Goal: Task Accomplishment & Management: Use online tool/utility

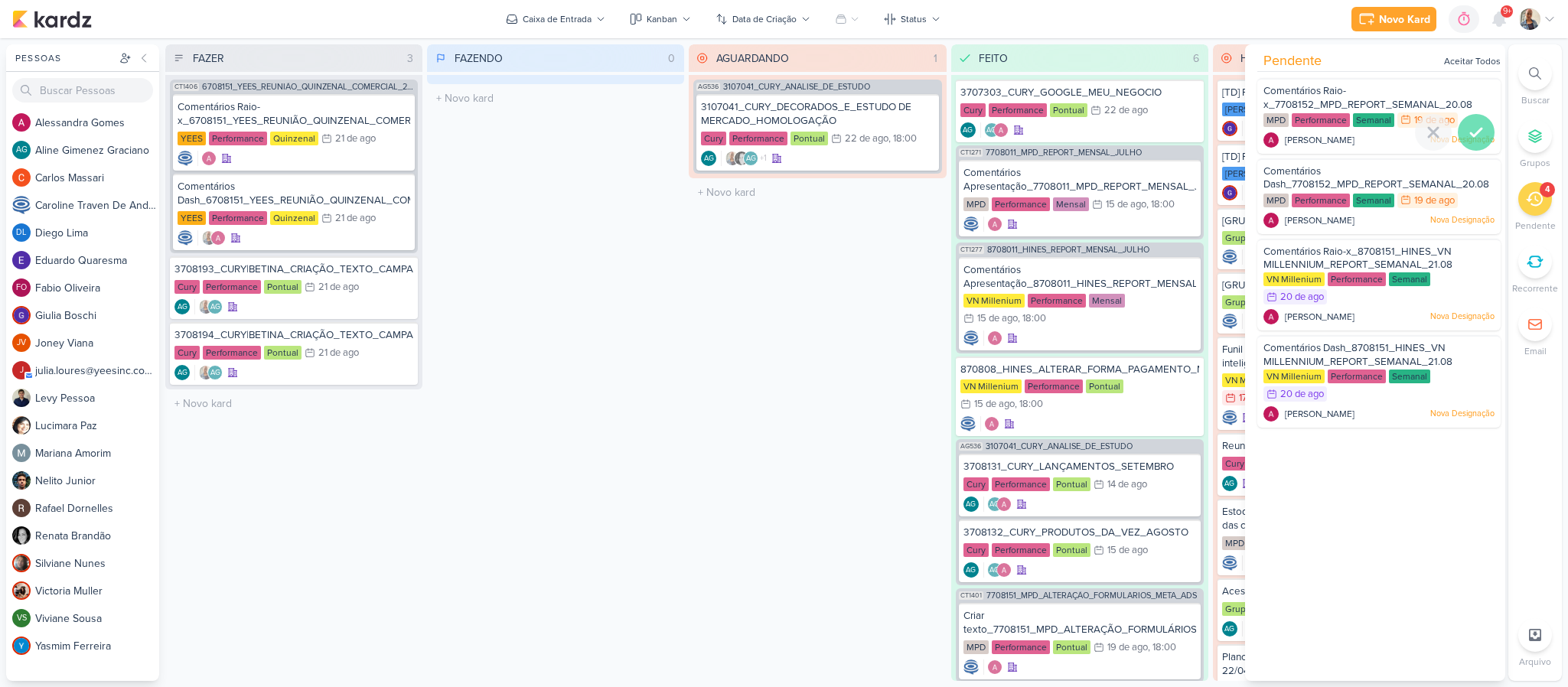
click at [1467, 126] on icon at bounding box center [1476, 133] width 18 height 18
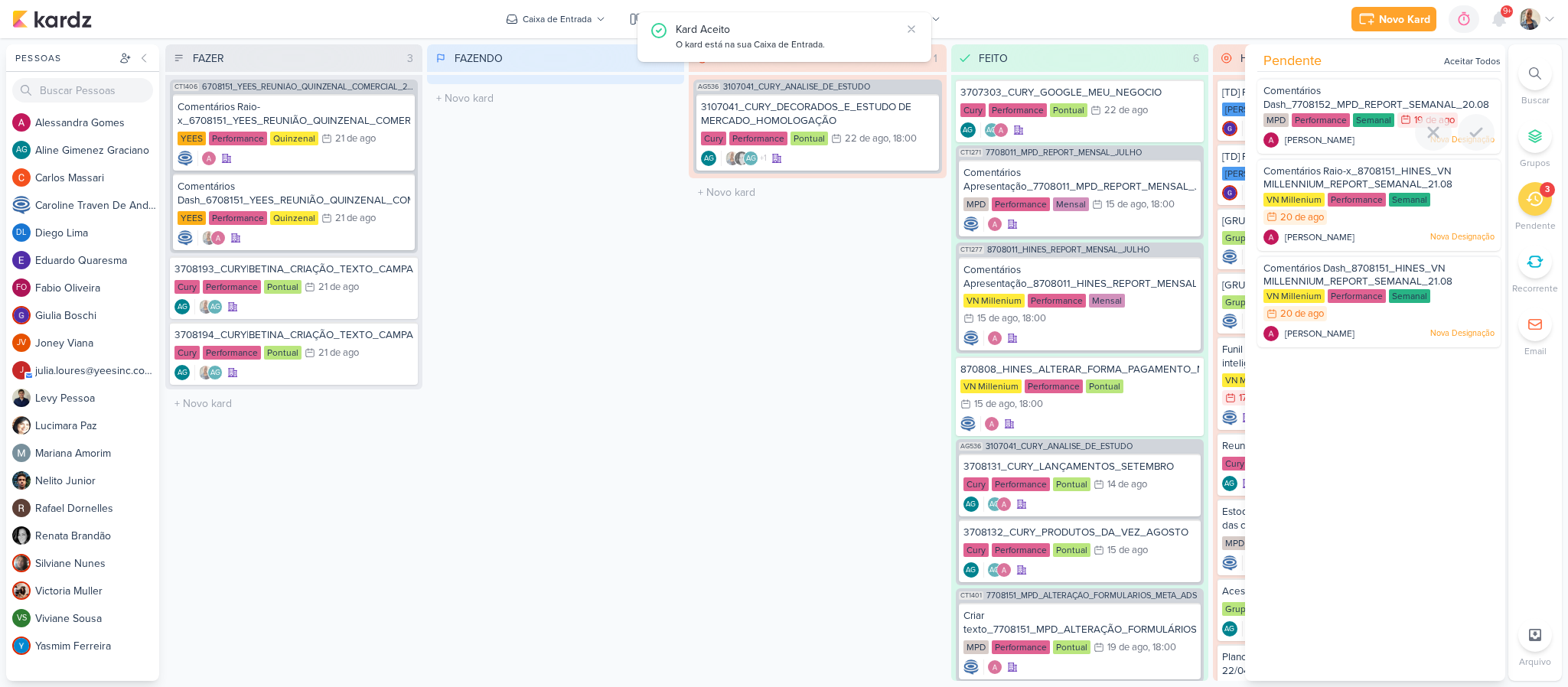
click at [1467, 126] on icon at bounding box center [1476, 133] width 18 height 18
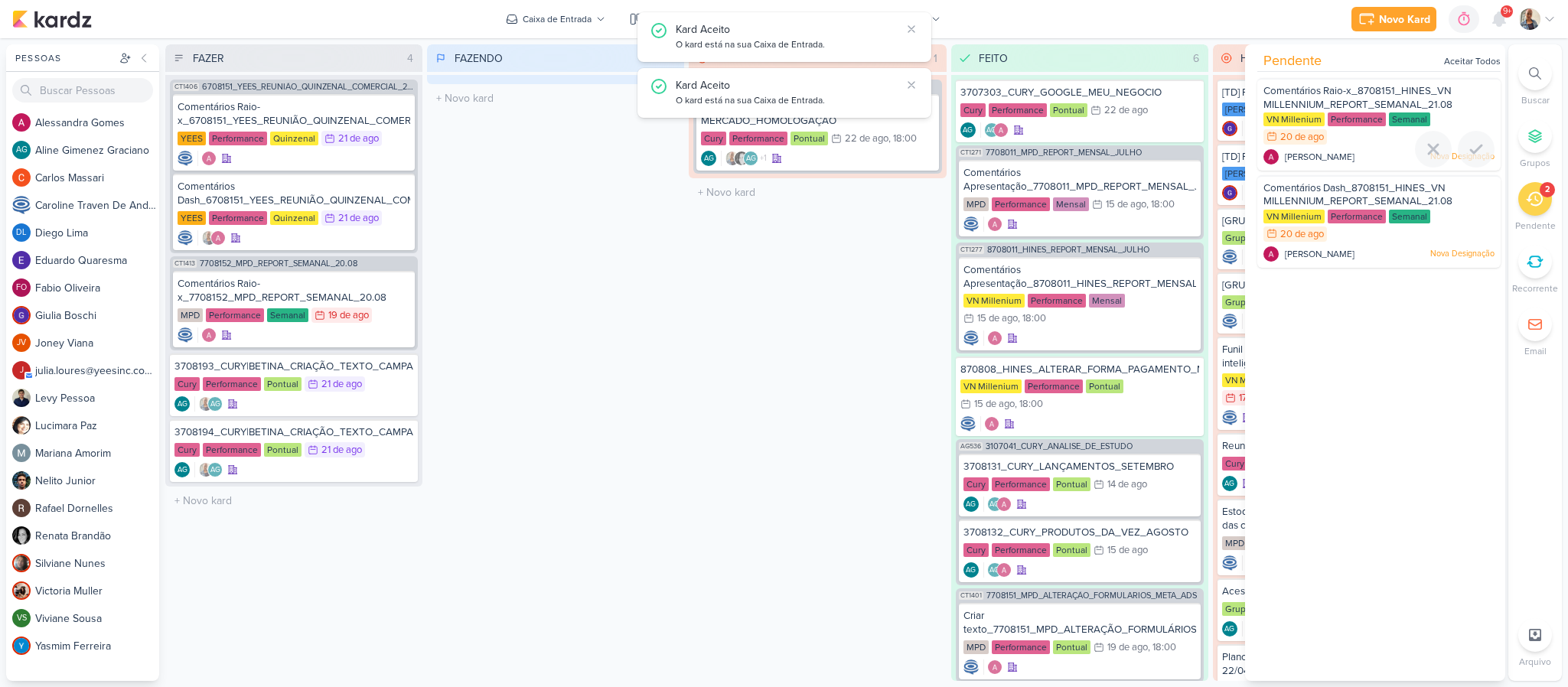
click at [1476, 170] on div at bounding box center [1379, 167] width 244 height 13
click at [1477, 149] on icon at bounding box center [1476, 149] width 18 height 18
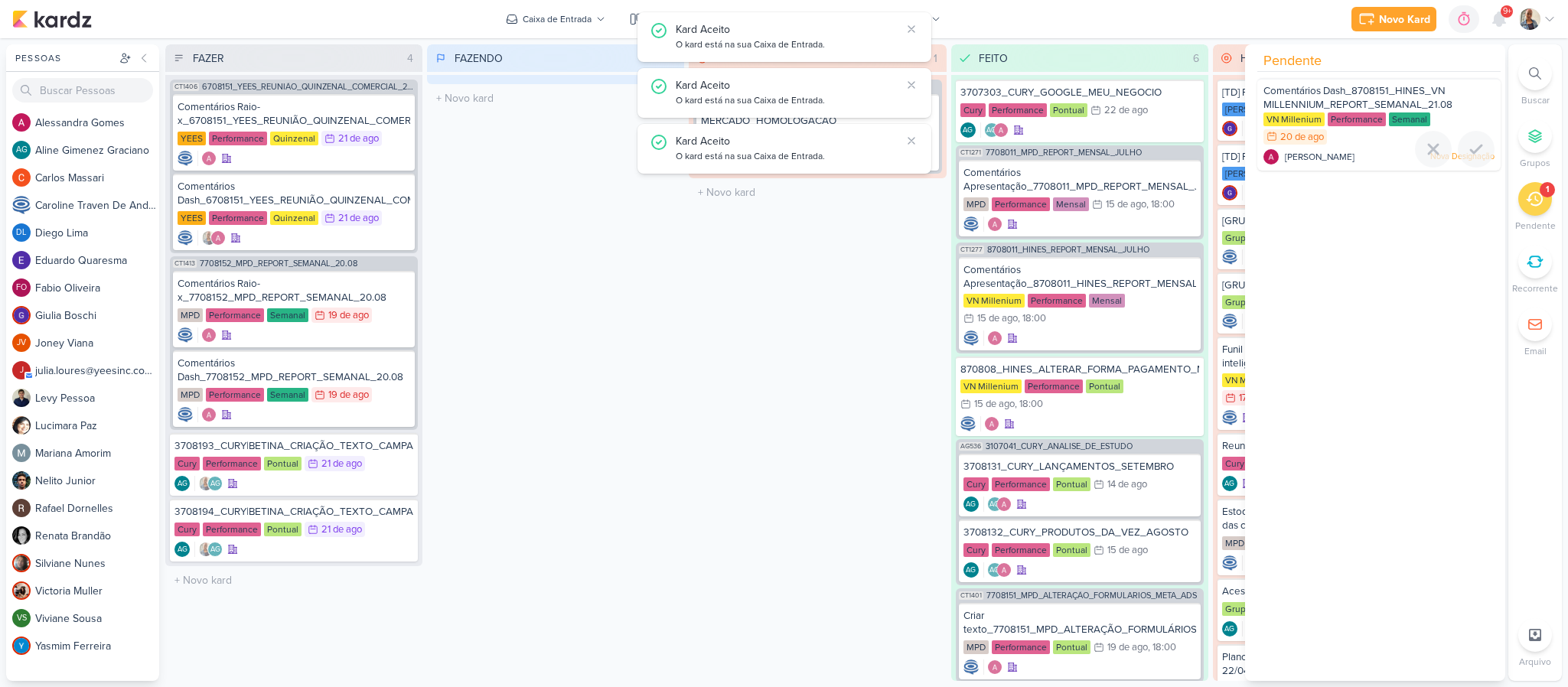
click at [1477, 149] on icon at bounding box center [1476, 149] width 18 height 18
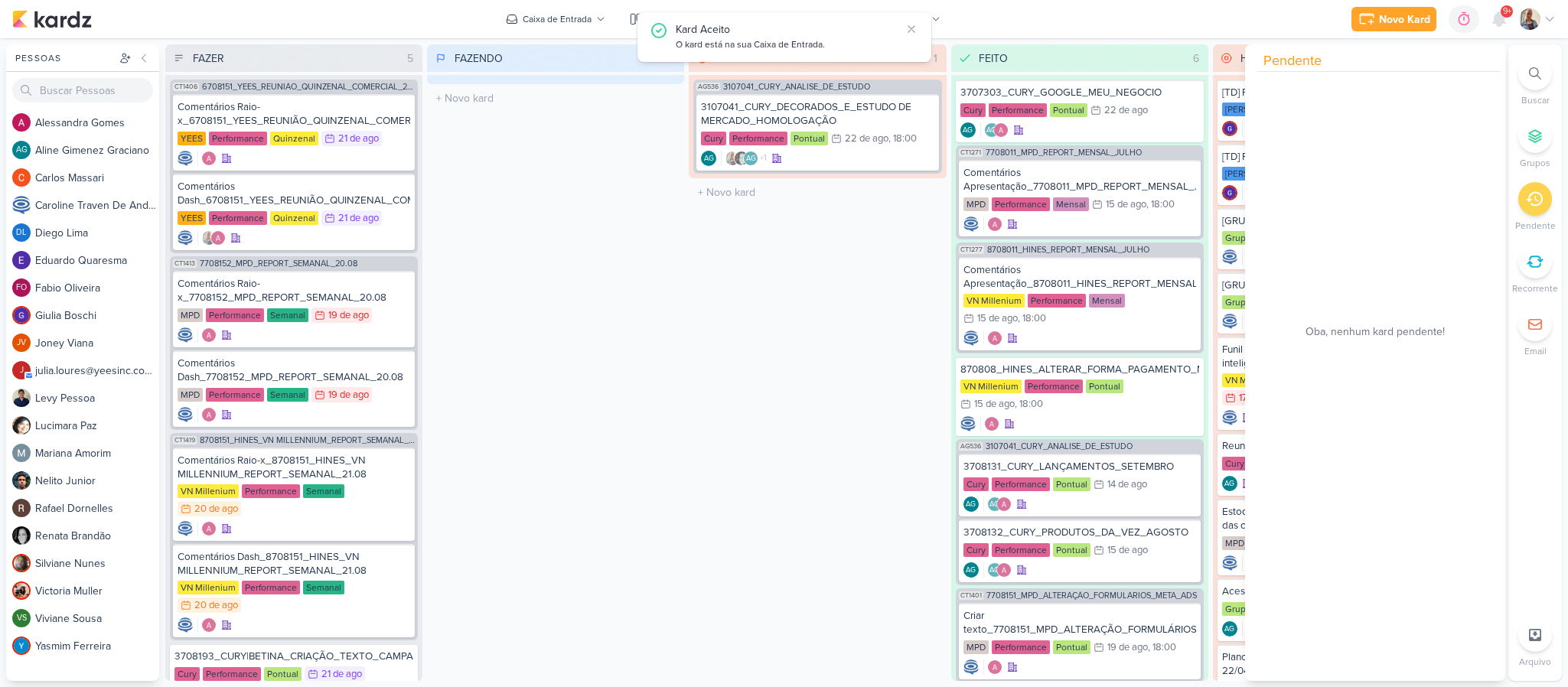
click at [489, 453] on div "FAZENDO 0 Mover Para Esquerda Mover Para Direita [GEOGRAPHIC_DATA] O título do …" at bounding box center [555, 363] width 257 height 637
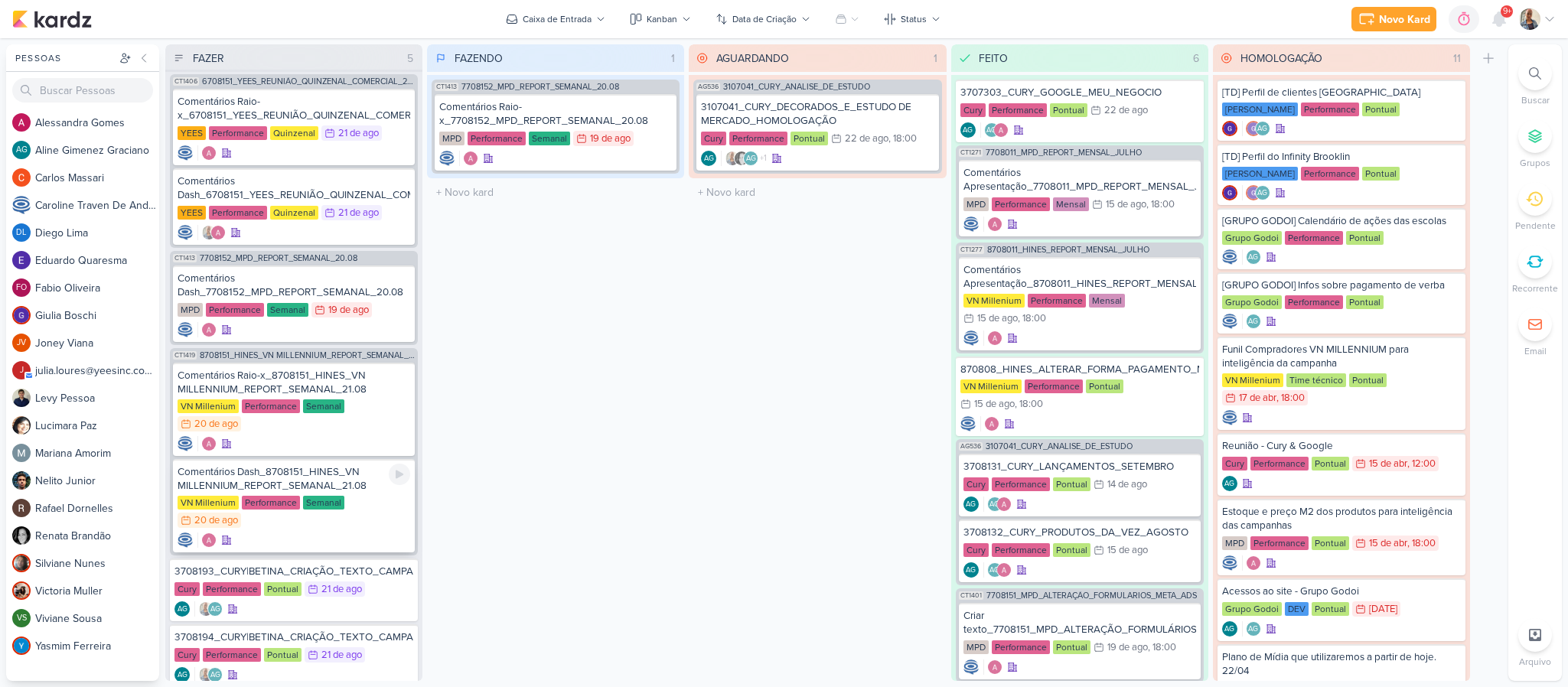
scroll to position [7, 0]
click at [352, 561] on div "3708193_CURY|BETINA_CRIAÇÃO_TEXTO_CAMPANHA_GOOGLE Cury Performance Pontual 21/8…" at bounding box center [293, 588] width 248 height 63
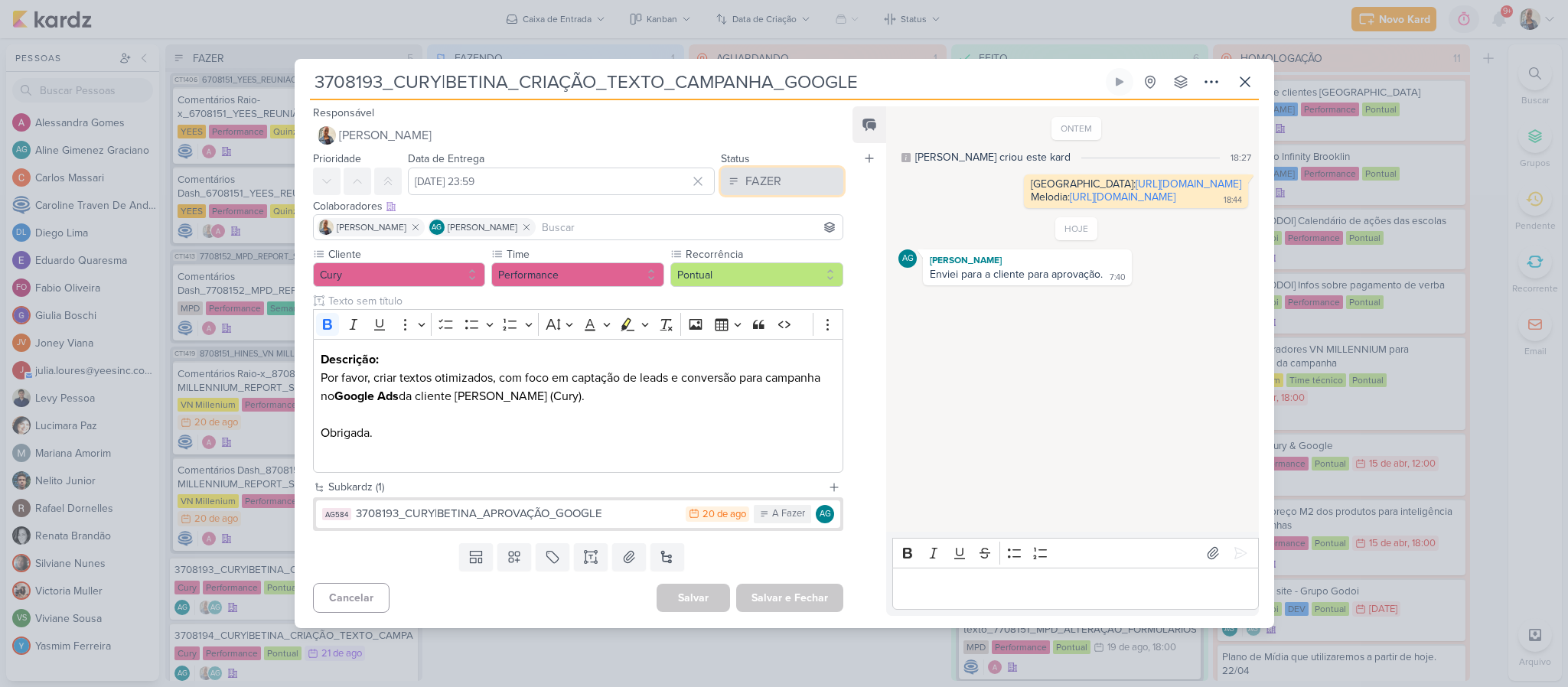
click at [770, 186] on div "FAZER" at bounding box center [763, 181] width 36 height 18
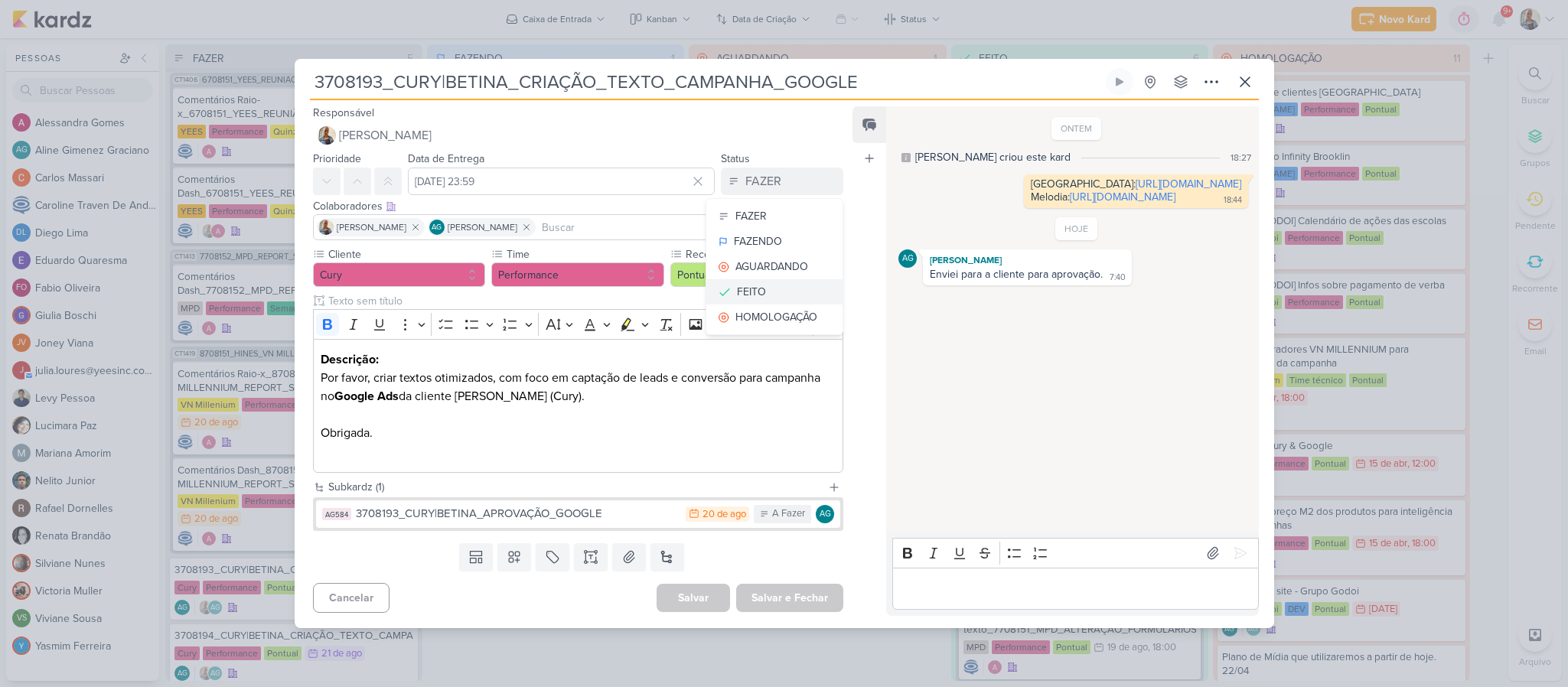
click at [746, 292] on div "FEITO" at bounding box center [751, 291] width 29 height 16
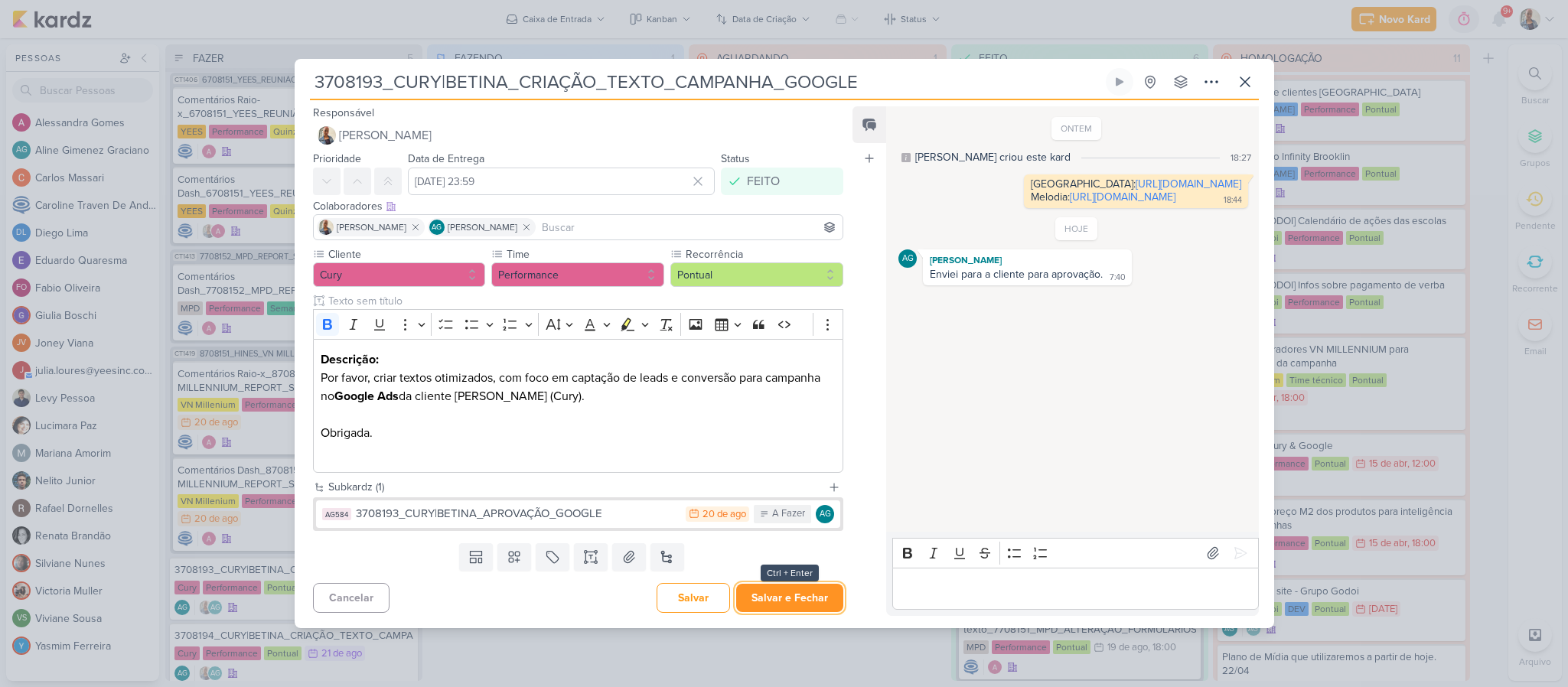
click at [760, 606] on button "Salvar e Fechar" at bounding box center [790, 598] width 108 height 29
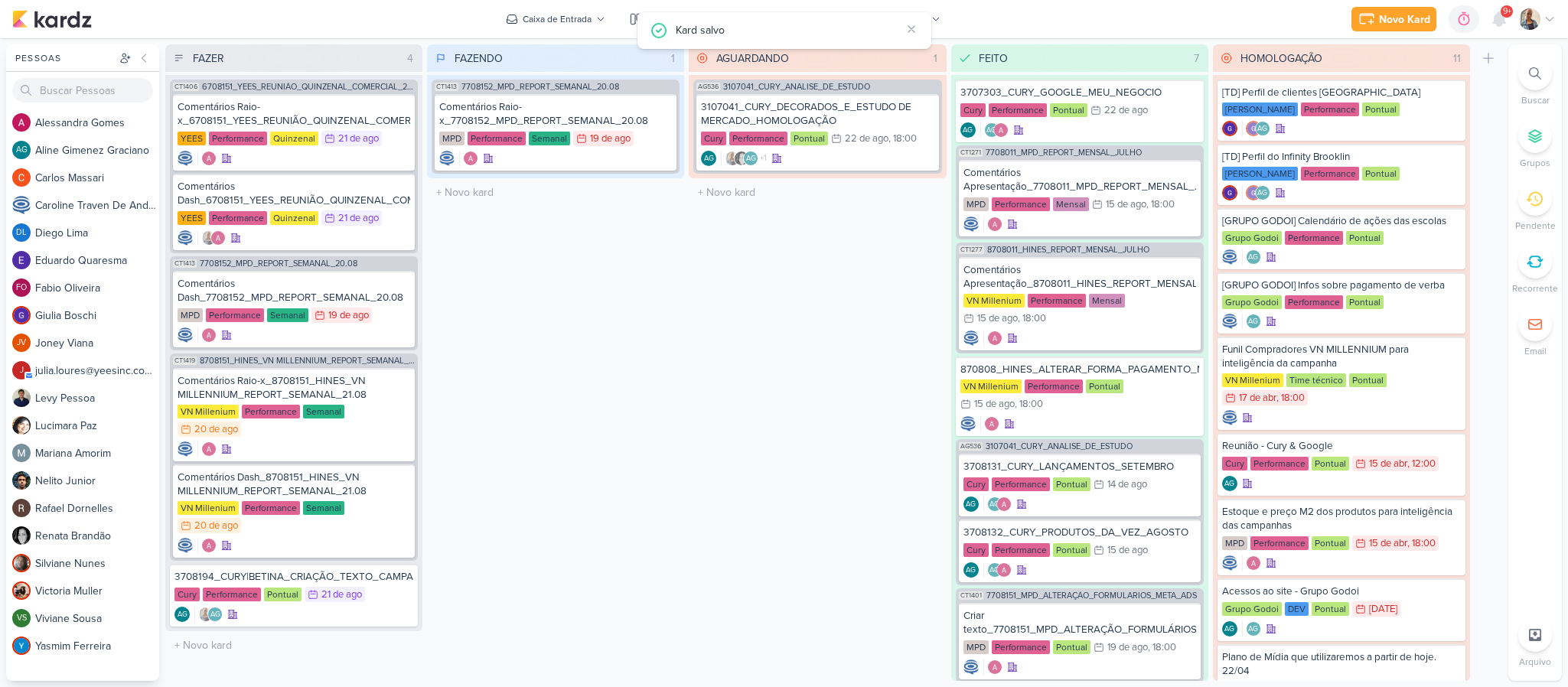
scroll to position [0, 0]
click at [308, 606] on div "AG AG" at bounding box center [294, 614] width 239 height 15
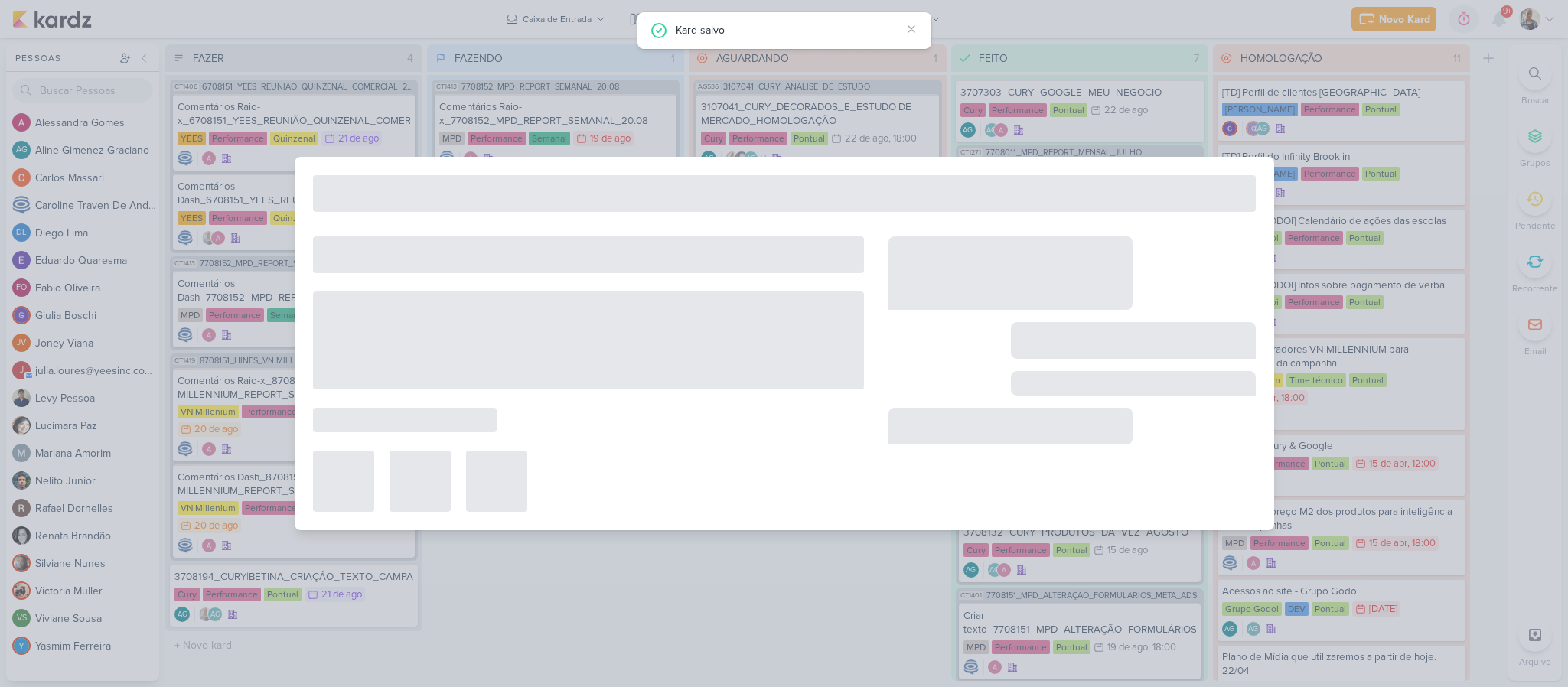
type input "3708194_CURY|BETINA_CRIAÇÃO_TEXTO_CAMPANHA_META"
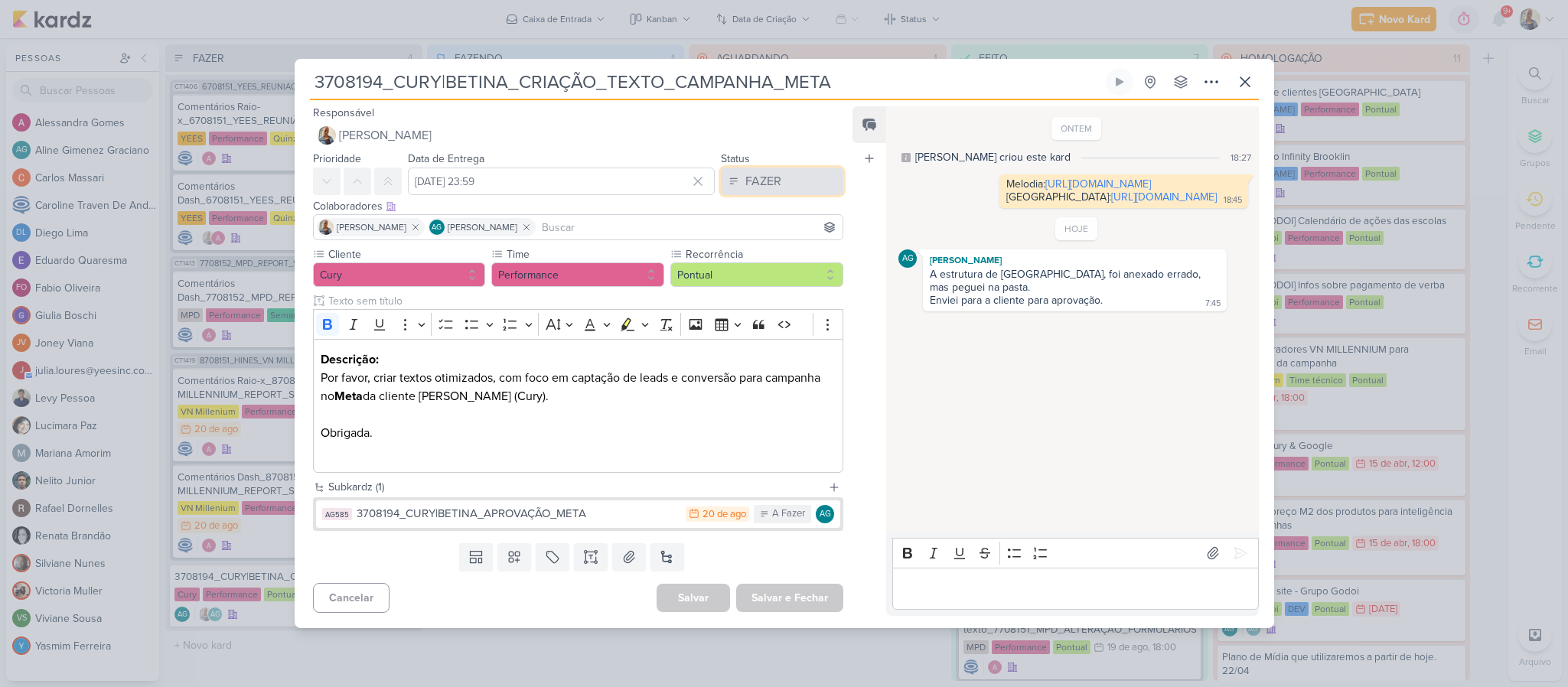
click at [745, 173] on div "FAZER" at bounding box center [763, 181] width 36 height 18
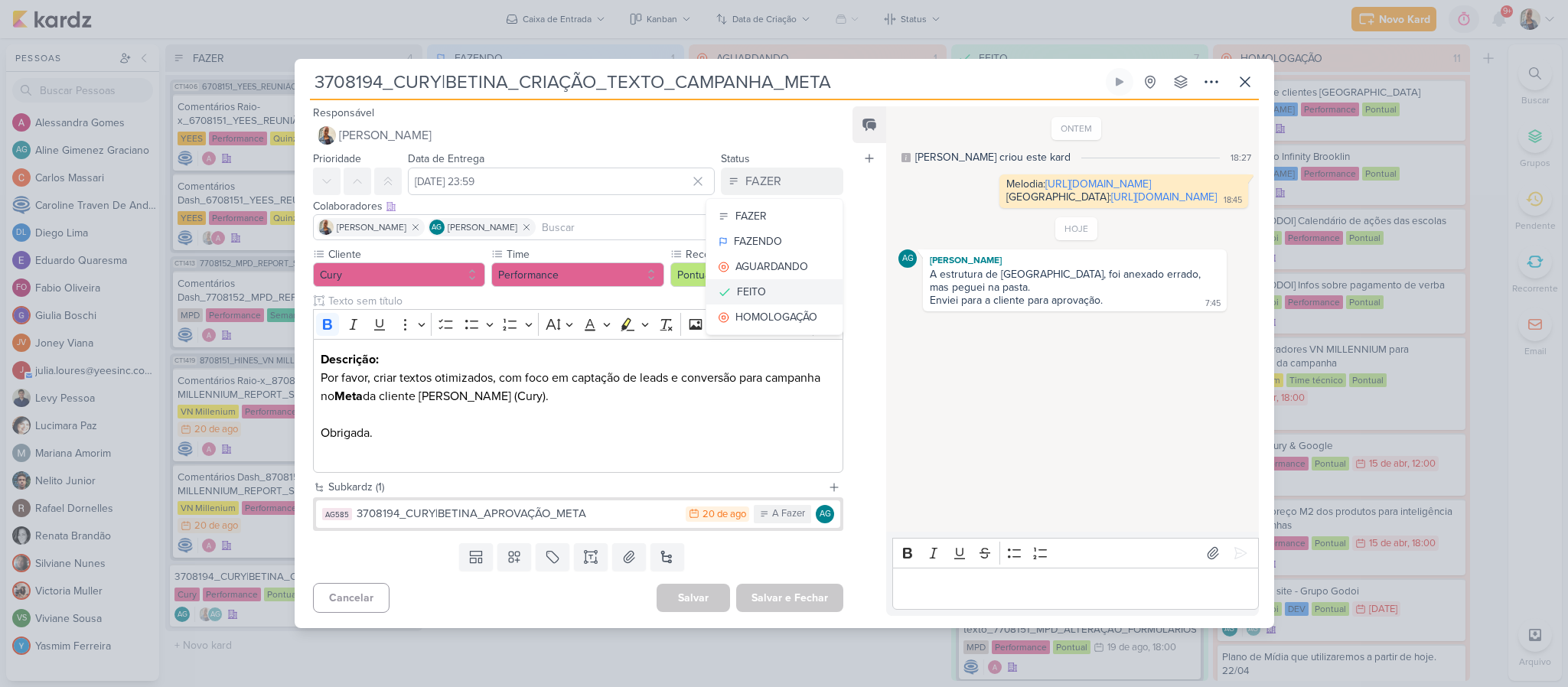
click at [740, 285] on div "FEITO" at bounding box center [751, 291] width 29 height 16
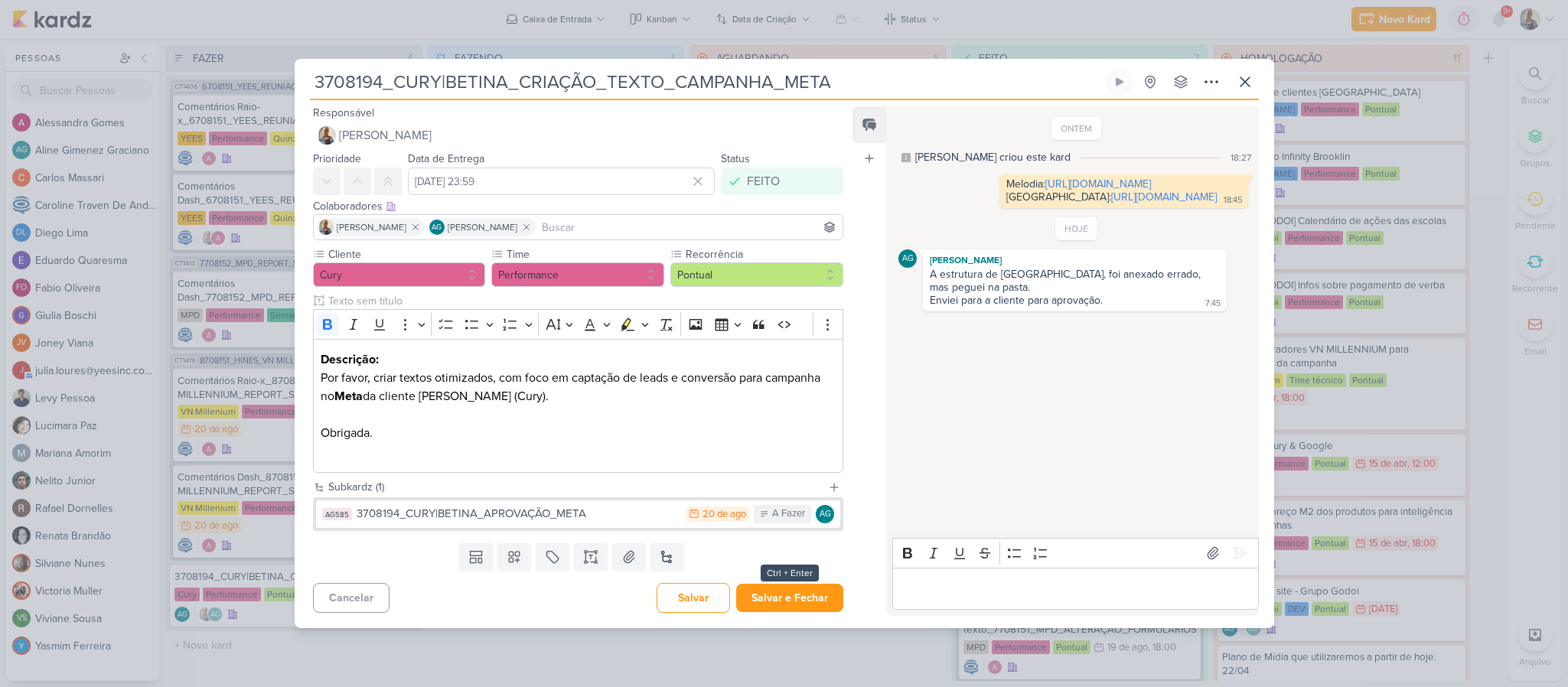
click at [787, 581] on div "Cancelar [GEOGRAPHIC_DATA] Salvar e Fechar Ctrl + Enter" at bounding box center [572, 596] width 555 height 39
click at [783, 579] on div "Cancelar [GEOGRAPHIC_DATA] Salvar e Fechar Ctrl + Enter" at bounding box center [572, 596] width 555 height 39
click at [778, 592] on button "Salvar e Fechar" at bounding box center [790, 598] width 108 height 29
